Goal: Information Seeking & Learning: Compare options

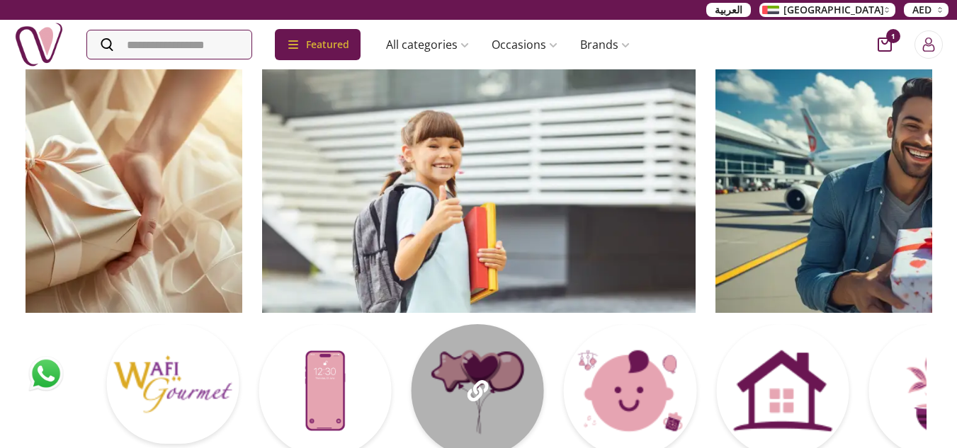
click at [569, 376] on div at bounding box center [553, 395] width 895 height 142
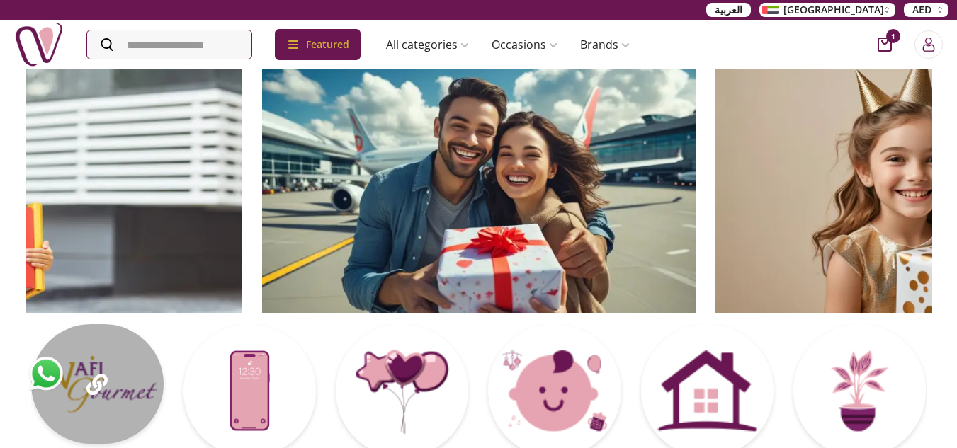
click at [86, 407] on div at bounding box center [97, 384] width 132 height 120
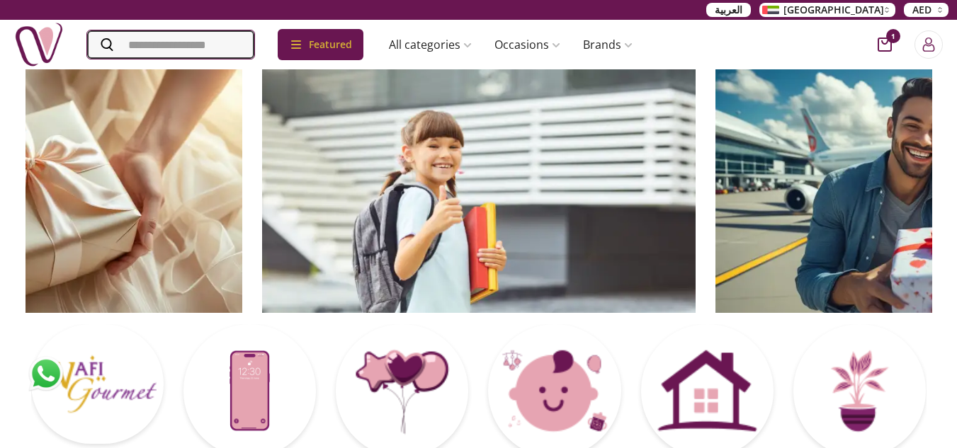
click at [130, 46] on input "Search" at bounding box center [170, 44] width 167 height 28
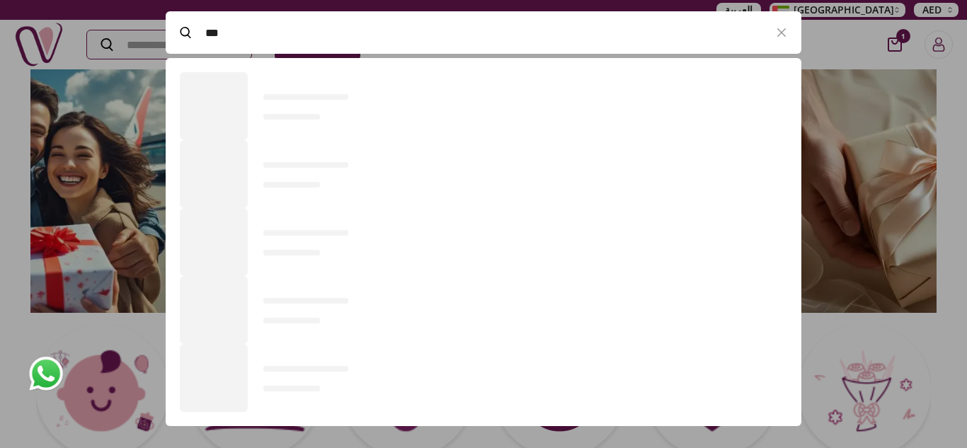
scroll to position [389, 636]
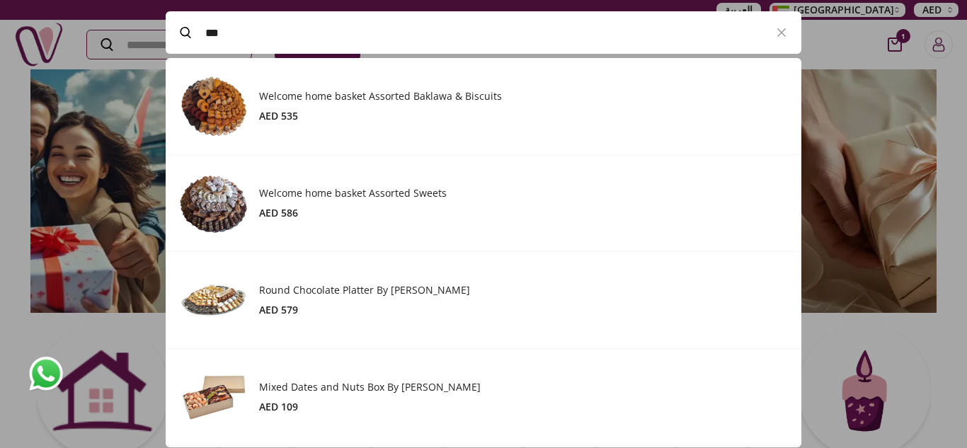
type input "****"
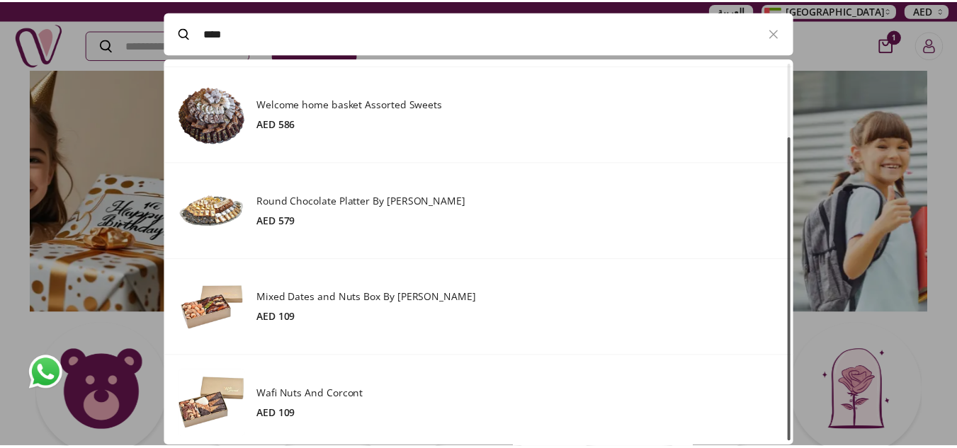
scroll to position [95, 0]
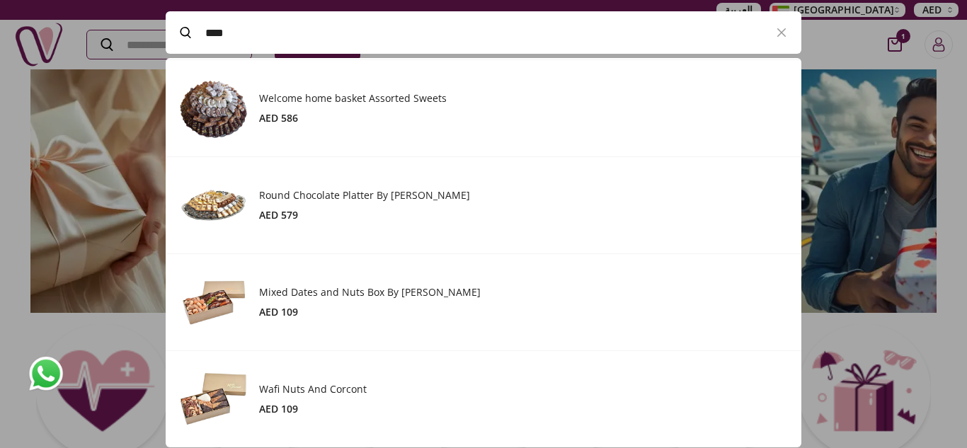
click at [297, 394] on h3 "Wafi Nuts And Corcont" at bounding box center [523, 389] width 528 height 14
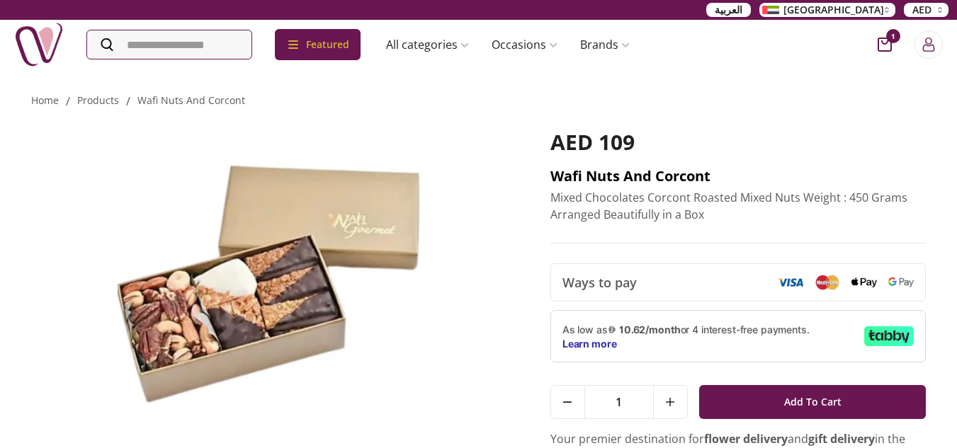
click at [603, 176] on h2 "Wafi Nuts And Corcont" at bounding box center [738, 176] width 376 height 20
copy h2 "Wafi Nuts And Corcont"
click at [153, 42] on input "Search" at bounding box center [170, 44] width 167 height 28
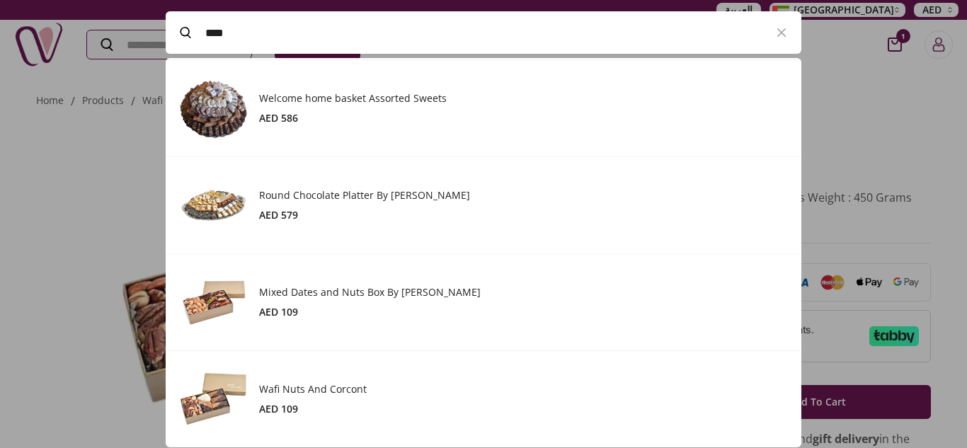
click at [360, 101] on h3 "Welcome home basket Assorted Sweets" at bounding box center [523, 98] width 528 height 14
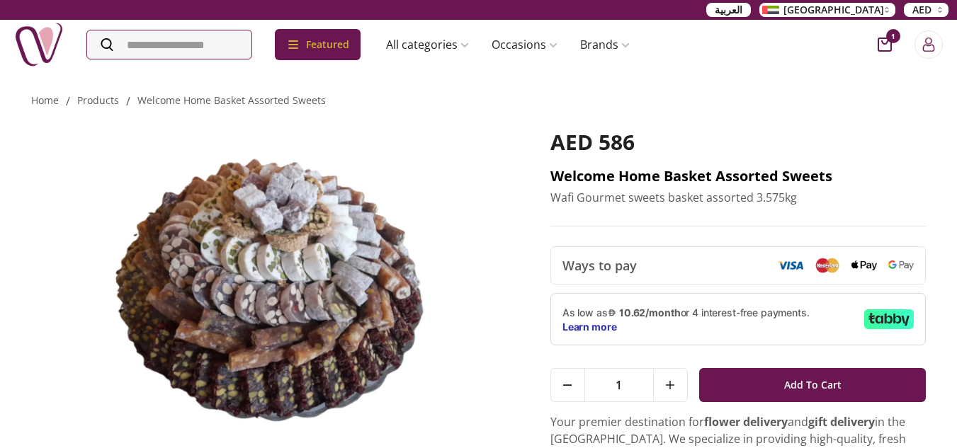
click at [597, 178] on h2 "Welcome home basket Assorted Sweets" at bounding box center [738, 176] width 376 height 20
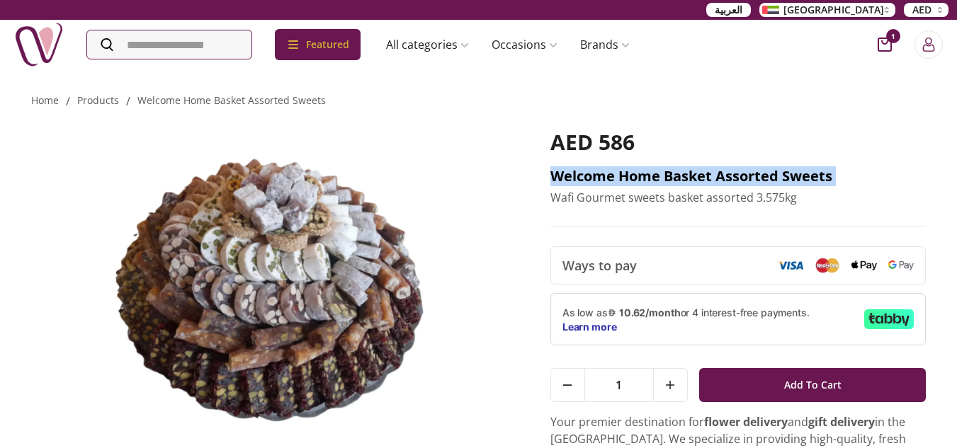
click at [597, 178] on h2 "Welcome home basket Assorted Sweets" at bounding box center [738, 176] width 376 height 20
copy h2 "Welcome home basket Assorted Sweets"
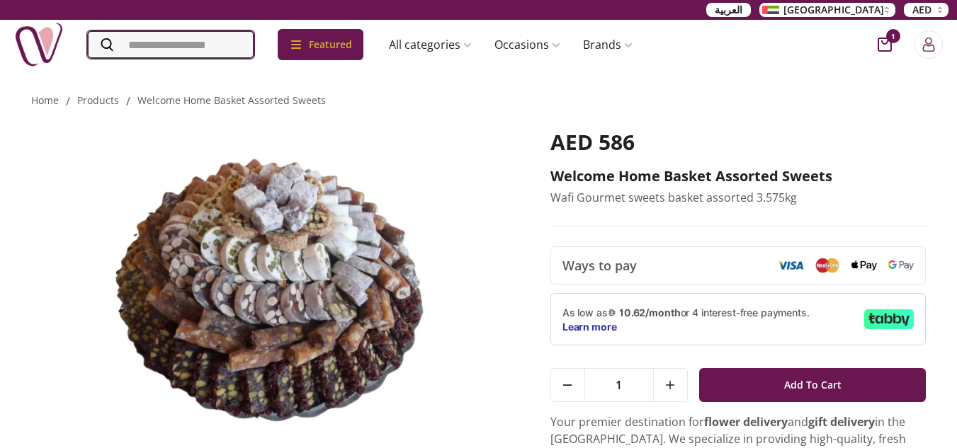
click at [144, 44] on input "Search" at bounding box center [170, 44] width 167 height 28
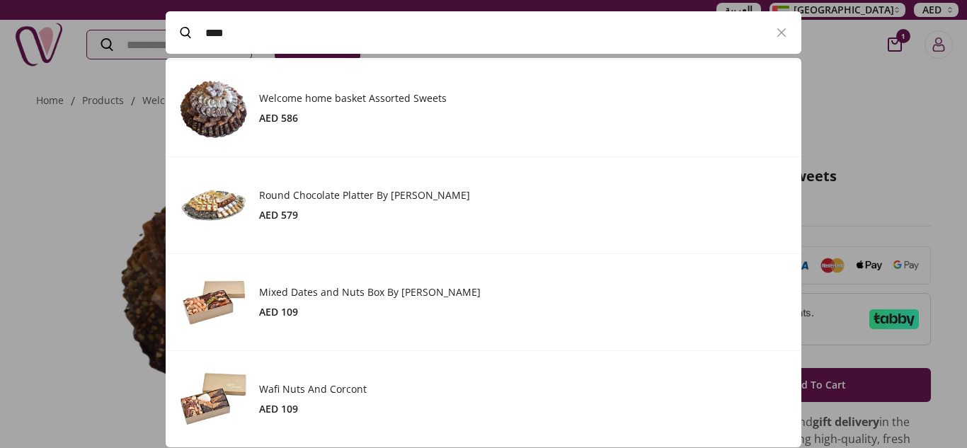
click at [353, 193] on h3 "Round Chocolate Platter By [PERSON_NAME]" at bounding box center [523, 195] width 528 height 14
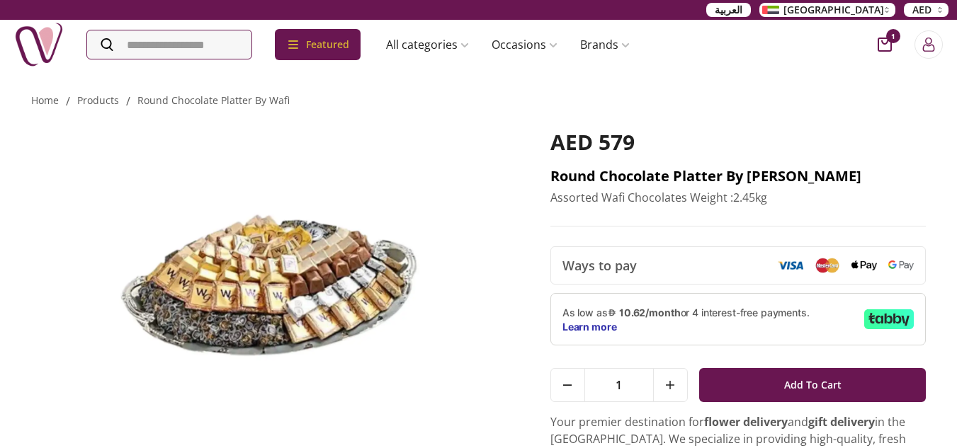
click at [640, 173] on h2 "Round Chocolate Platter By [PERSON_NAME]" at bounding box center [738, 176] width 376 height 20
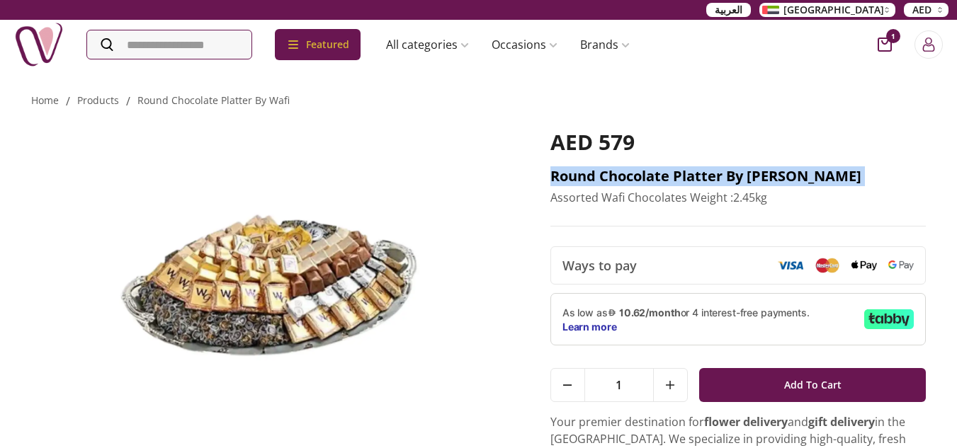
click at [640, 173] on h2 "Round Chocolate Platter By [PERSON_NAME]" at bounding box center [738, 176] width 376 height 20
copy h2 "Round Chocolate Platter By [PERSON_NAME]"
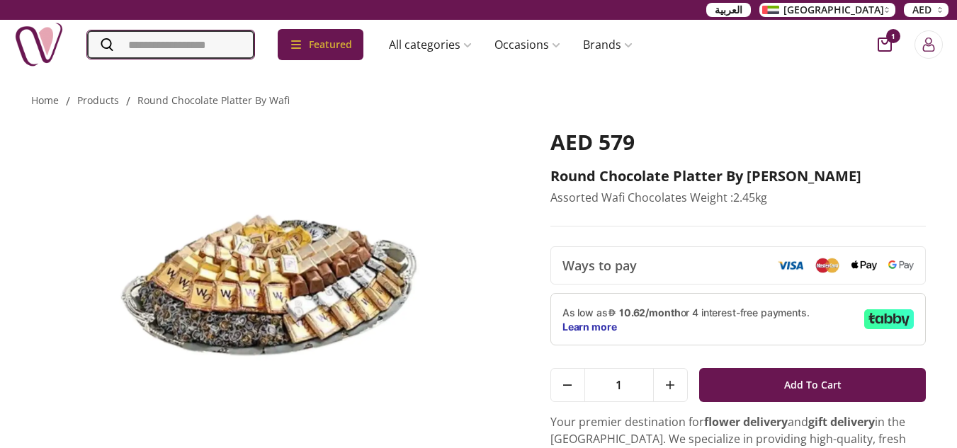
click at [252, 47] on input "Search" at bounding box center [170, 44] width 167 height 28
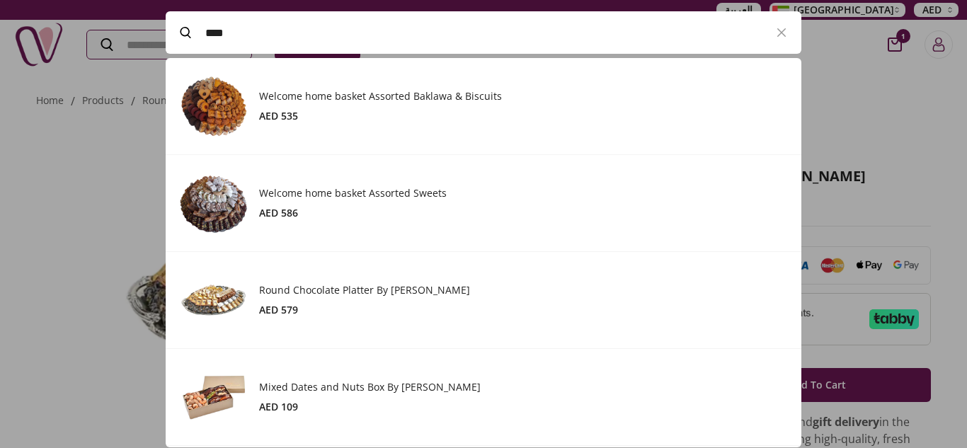
click at [338, 103] on h3 "Welcome home basket Assorted Baklawa & Biscuits" at bounding box center [523, 96] width 528 height 14
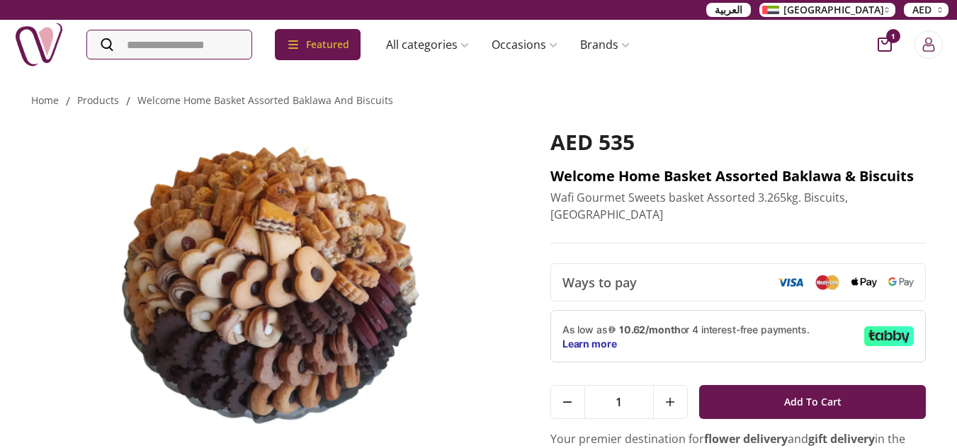
click at [644, 172] on h2 "Welcome home basket Assorted Baklawa & Biscuits" at bounding box center [738, 176] width 376 height 20
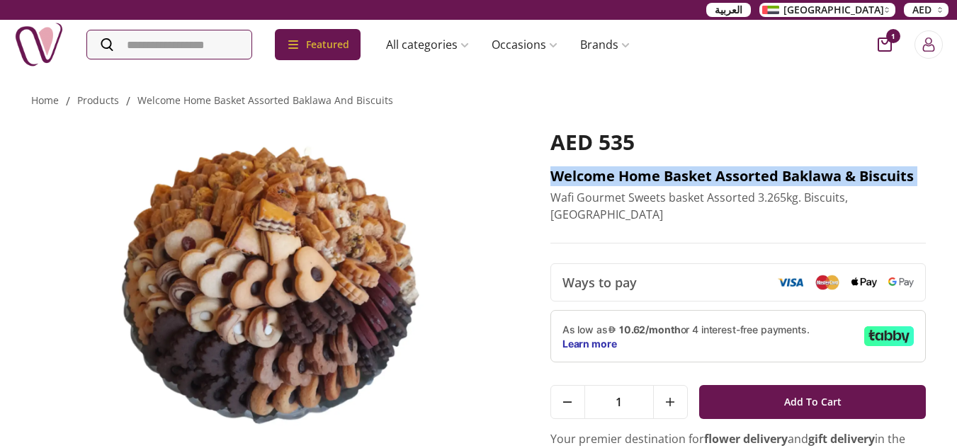
click at [644, 172] on h2 "Welcome home basket Assorted Baklawa & Biscuits" at bounding box center [738, 176] width 376 height 20
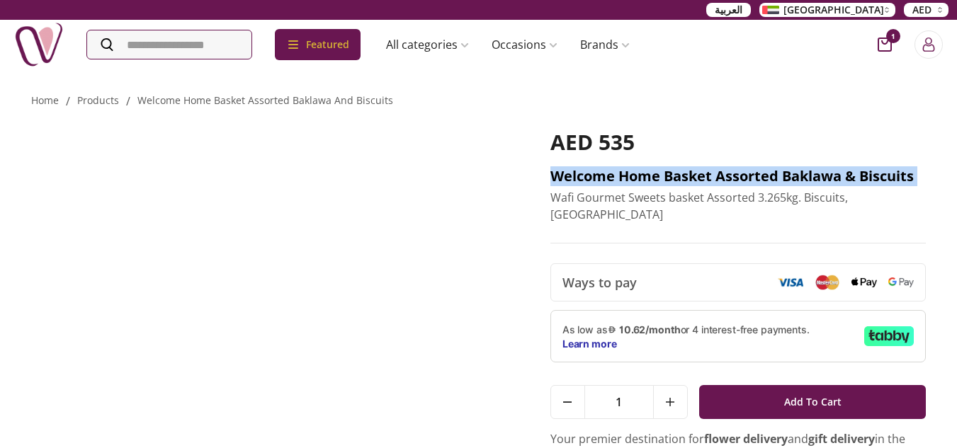
copy h2 "Welcome home basket Assorted Baklawa & Biscuits"
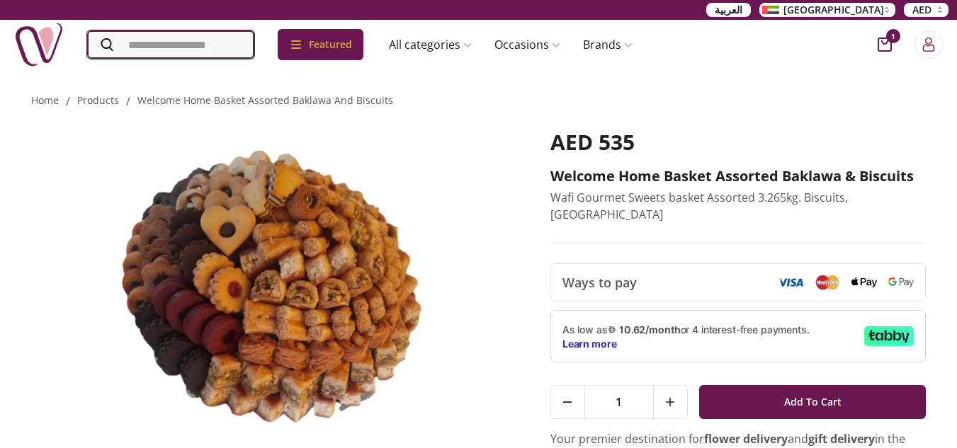
click at [216, 50] on input "Search" at bounding box center [170, 44] width 167 height 28
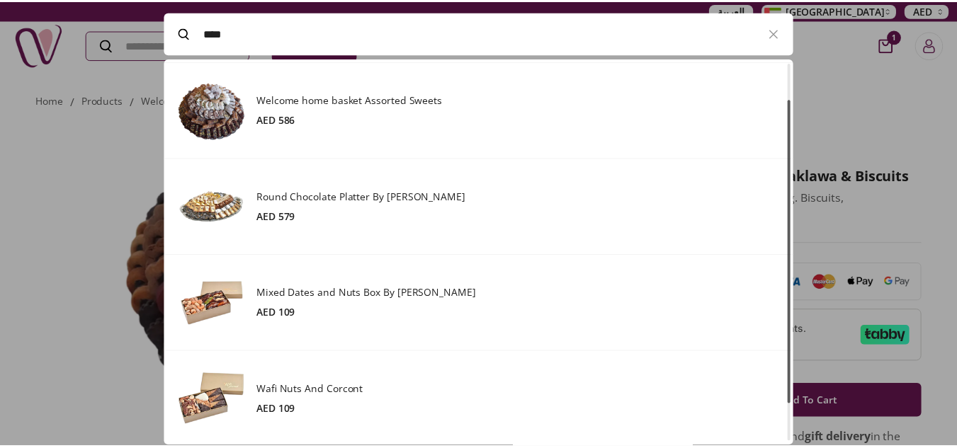
scroll to position [95, 0]
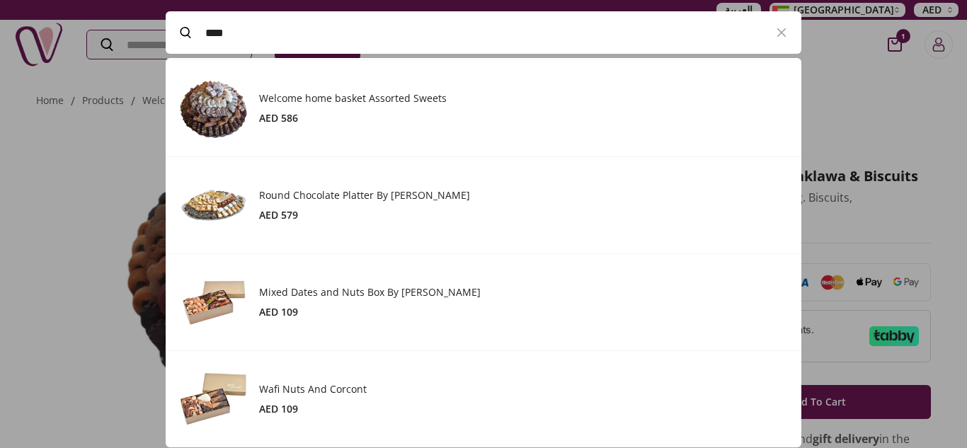
click at [933, 139] on div at bounding box center [483, 224] width 967 height 448
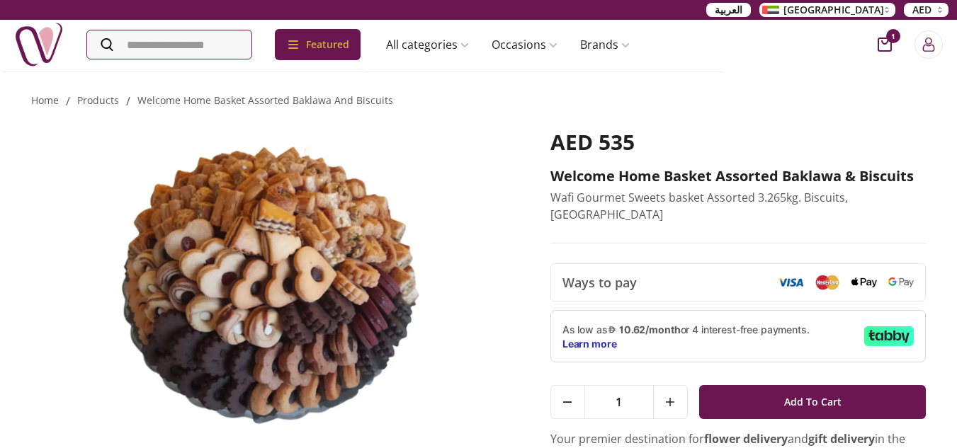
click at [45, 50] on img at bounding box center [39, 45] width 50 height 50
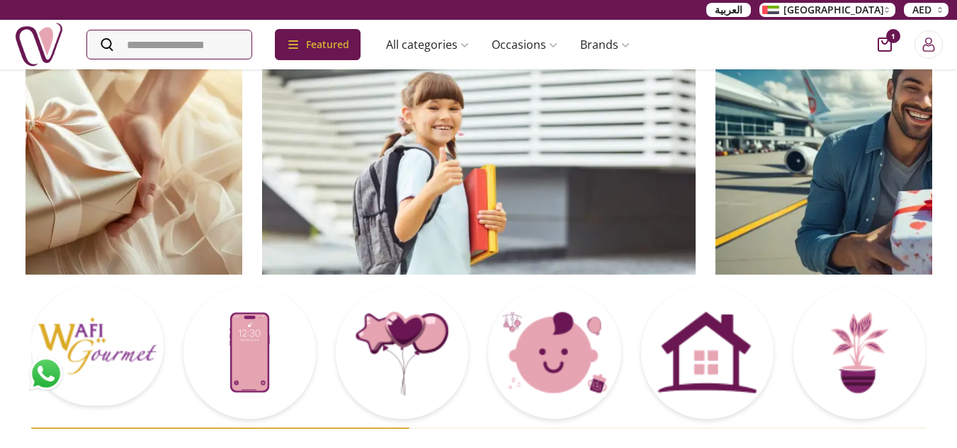
scroll to position [71, 0]
